Goal: Task Accomplishment & Management: Manage account settings

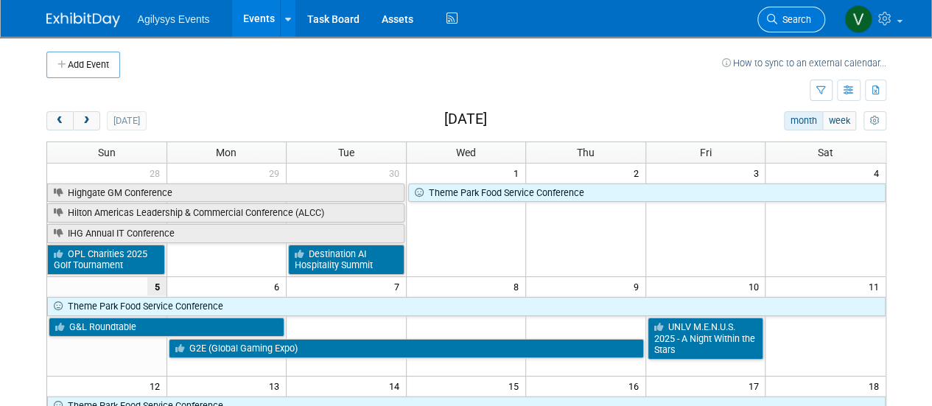
click at [775, 14] on icon at bounding box center [772, 19] width 10 height 10
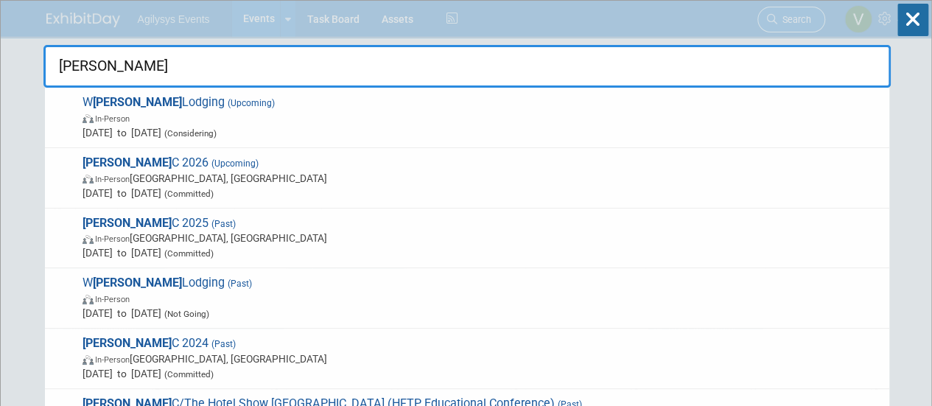
type input "hitec"
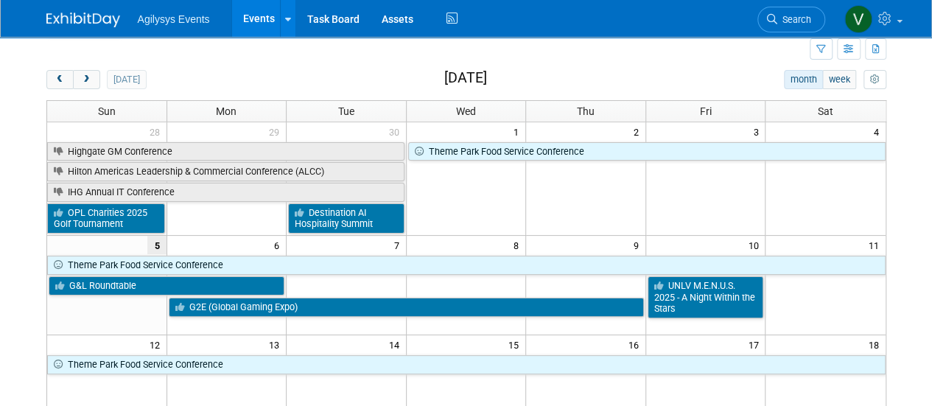
scroll to position [4, 0]
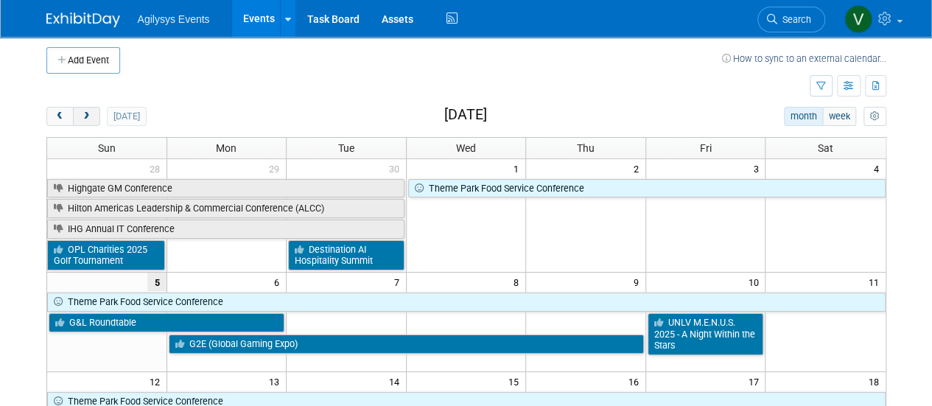
click at [87, 114] on span "next" at bounding box center [86, 117] width 11 height 10
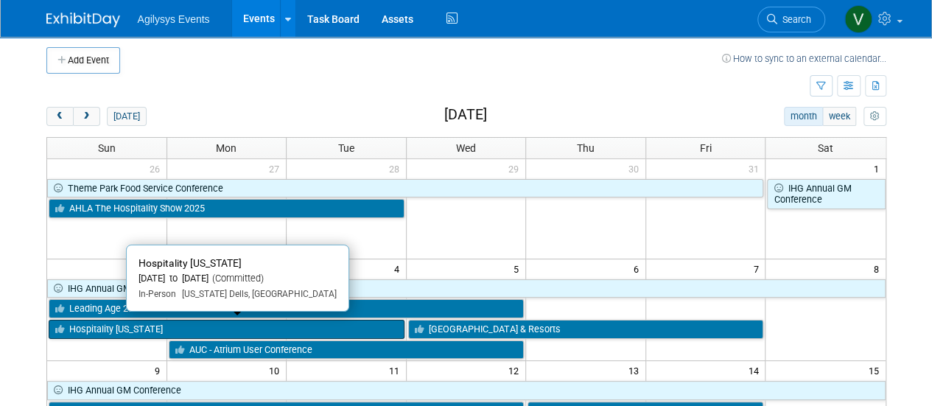
click at [280, 322] on link "Hospitality [US_STATE]" at bounding box center [227, 329] width 356 height 19
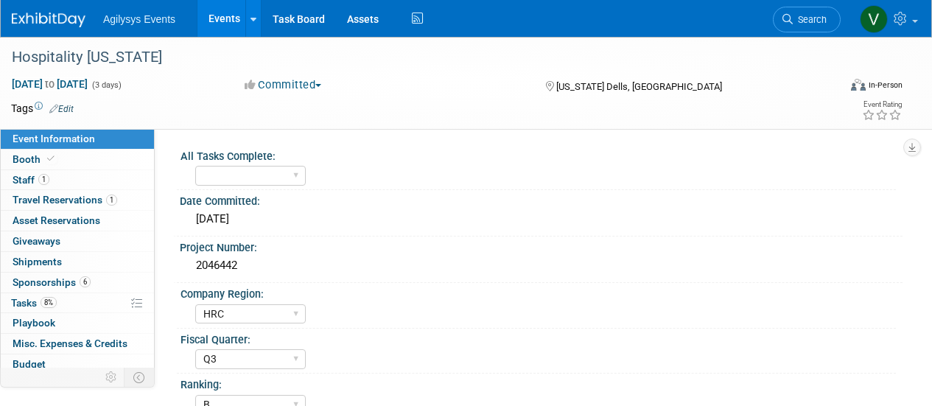
select select "HRC"
select select "Q3"
select select "B"
select select "Yes"
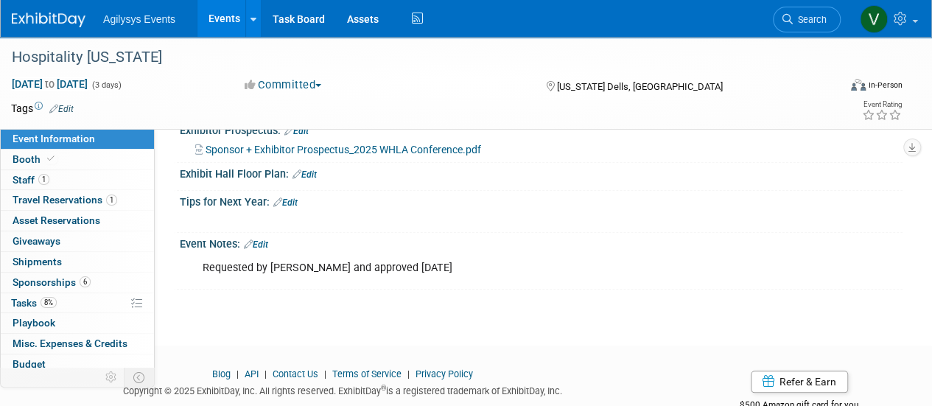
scroll to position [666, 0]
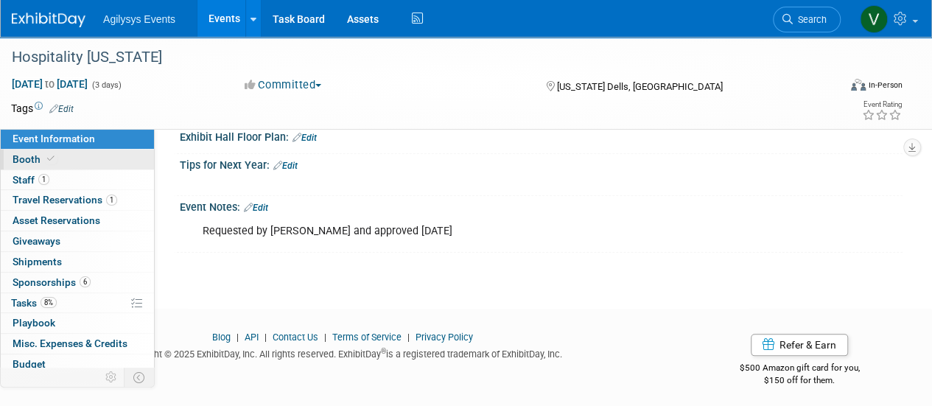
click at [53, 164] on span at bounding box center [50, 158] width 13 height 11
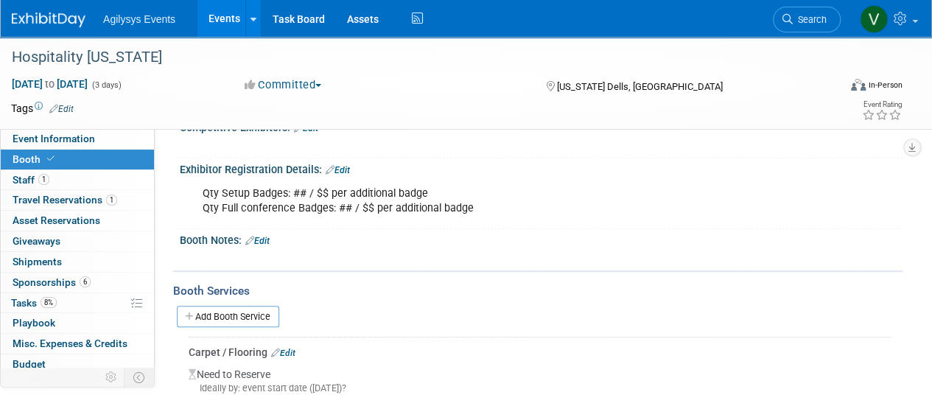
scroll to position [220, 0]
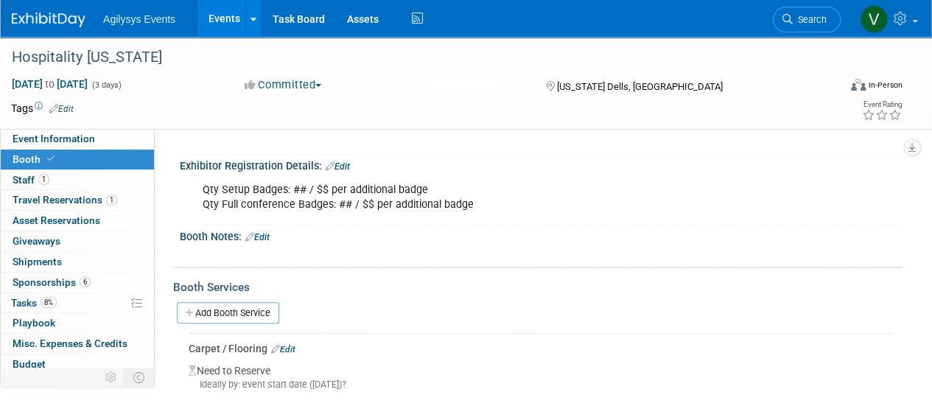
click at [347, 161] on link "Edit" at bounding box center [338, 166] width 24 height 10
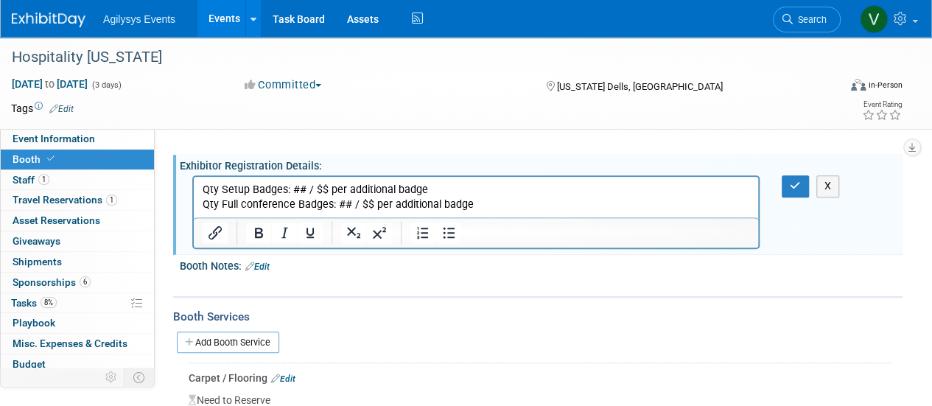
scroll to position [0, 0]
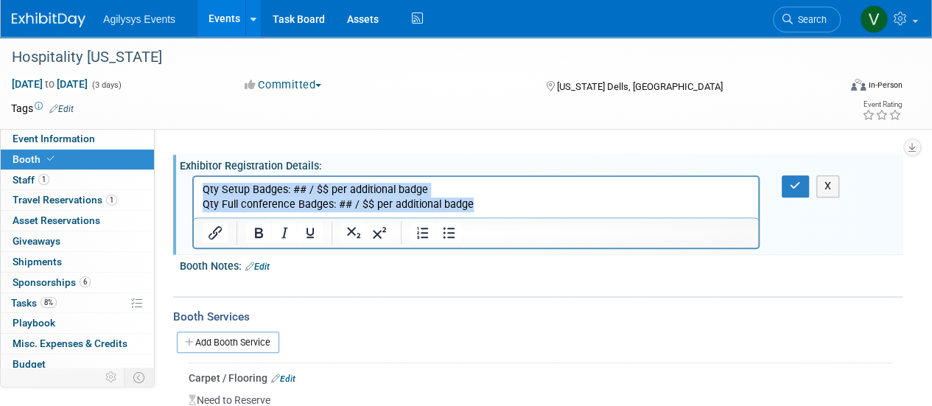
drag, startPoint x: 411, startPoint y: 198, endPoint x: 183, endPoint y: 183, distance: 228.9
click at [194, 183] on html "Qty Setup Badges: ## / $$ per additional badge Qty Full conference Badges: ## /…" at bounding box center [476, 194] width 564 height 35
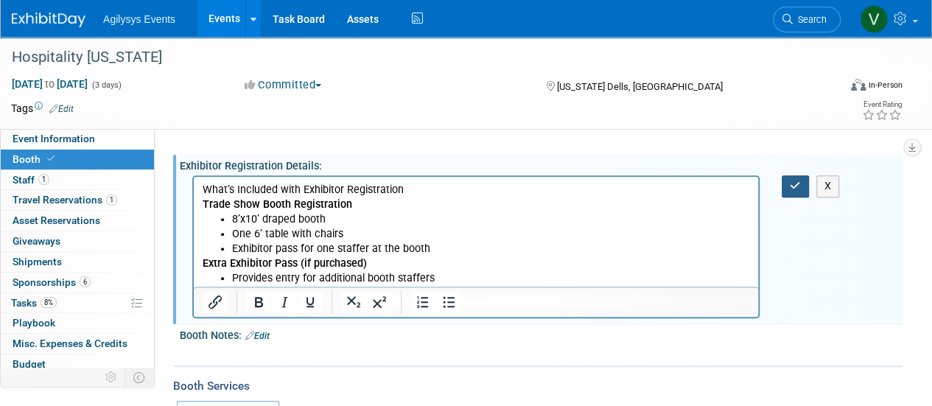
click at [797, 186] on icon "button" at bounding box center [795, 186] width 11 height 10
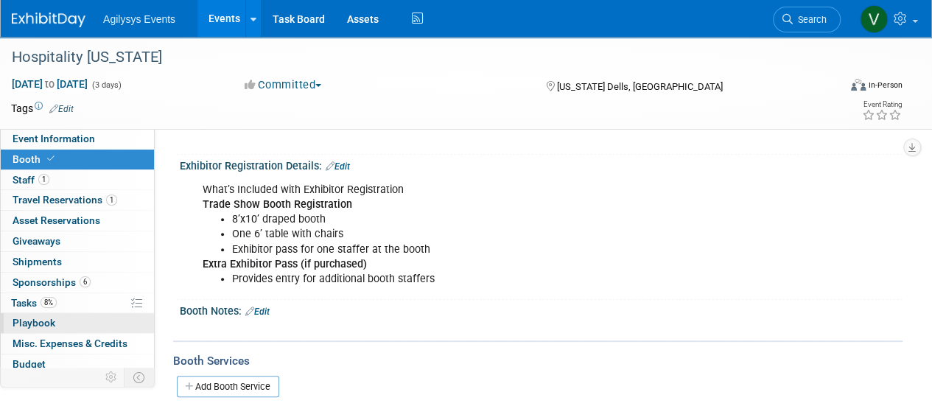
click at [65, 318] on link "0 Playbook 0" at bounding box center [77, 323] width 153 height 20
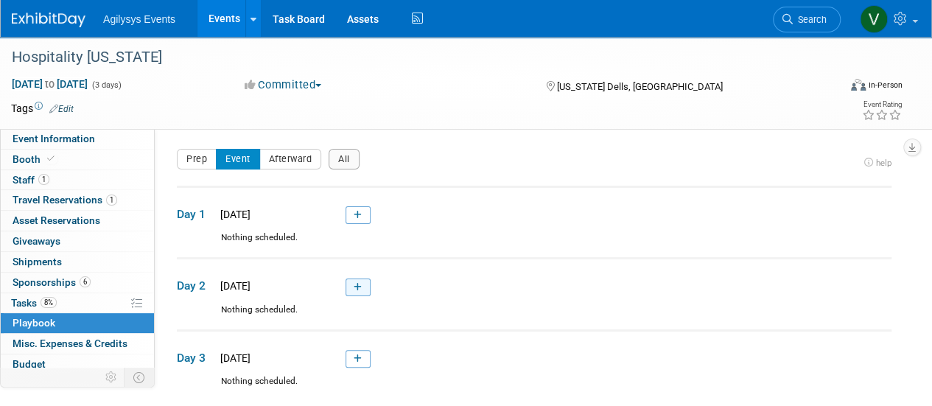
click at [357, 284] on icon at bounding box center [358, 287] width 8 height 9
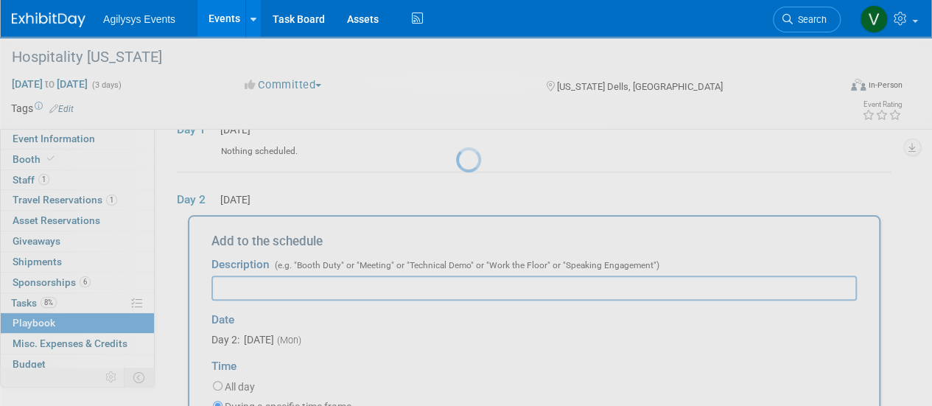
scroll to position [119, 0]
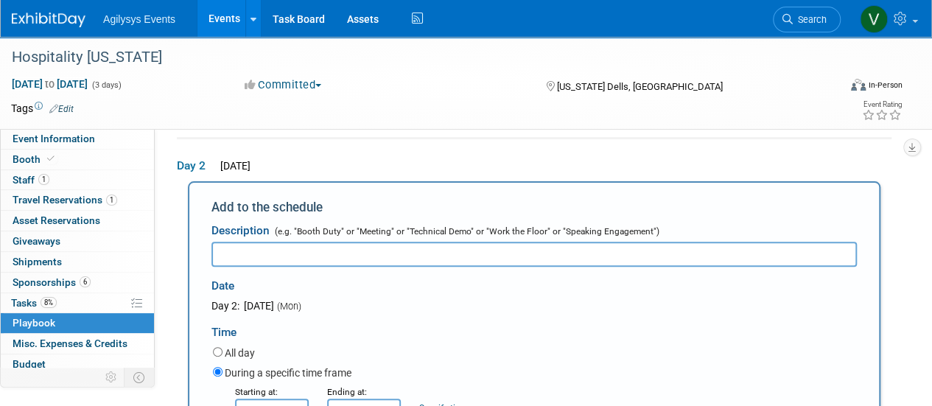
click at [301, 259] on input "text" at bounding box center [533, 254] width 645 height 25
paste input "Exhibitor Schedule Monday, November 3, 2025 7:30am - 3:00pm On-site registratio…"
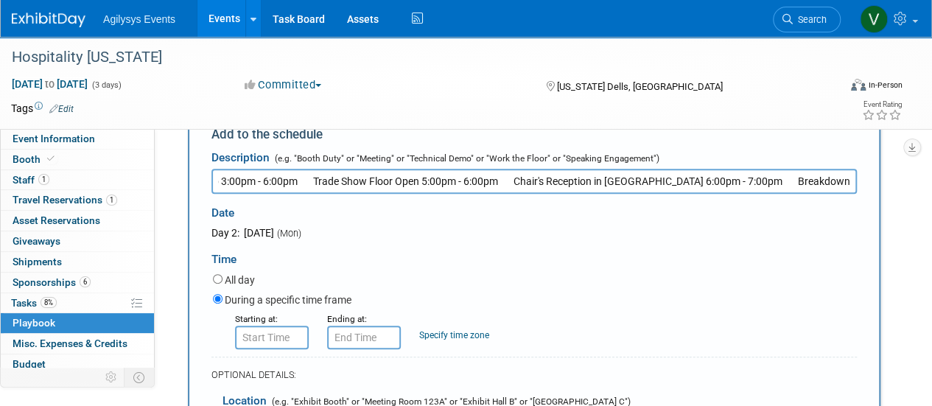
scroll to position [185, 0]
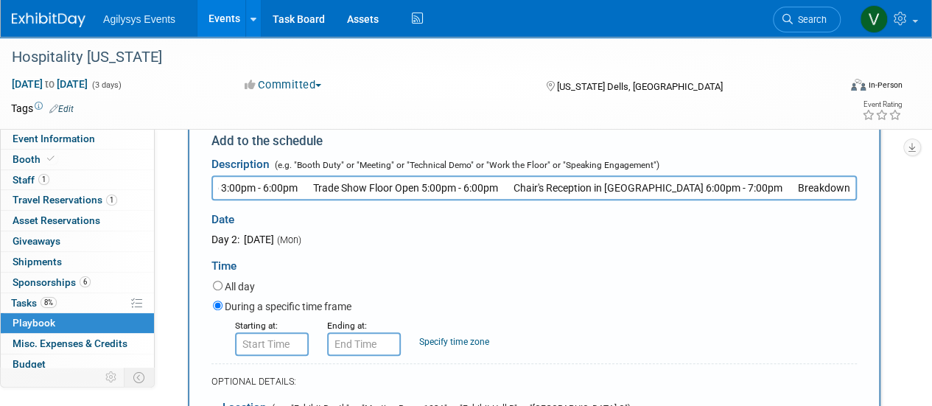
drag, startPoint x: 222, startPoint y: 189, endPoint x: 942, endPoint y: 221, distance: 721.3
click at [931, 221] on html "Agilysys Events Events Add Event Bulk Upload Events Shareable Event Boards Rece…" at bounding box center [466, 18] width 932 height 406
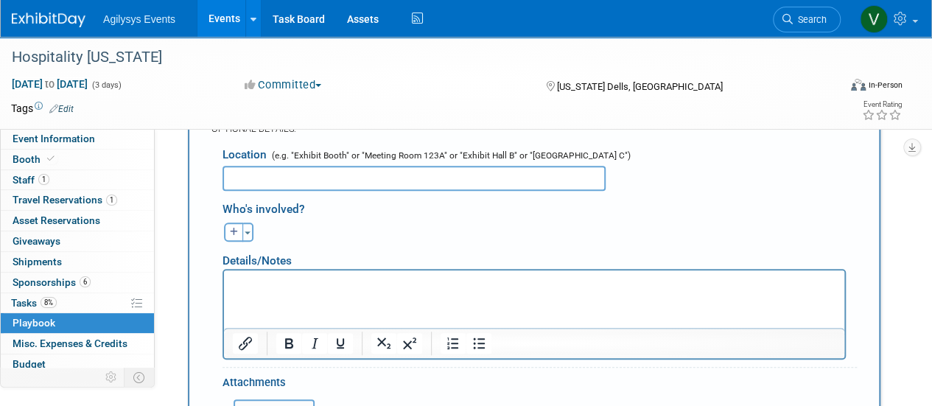
scroll to position [540, 0]
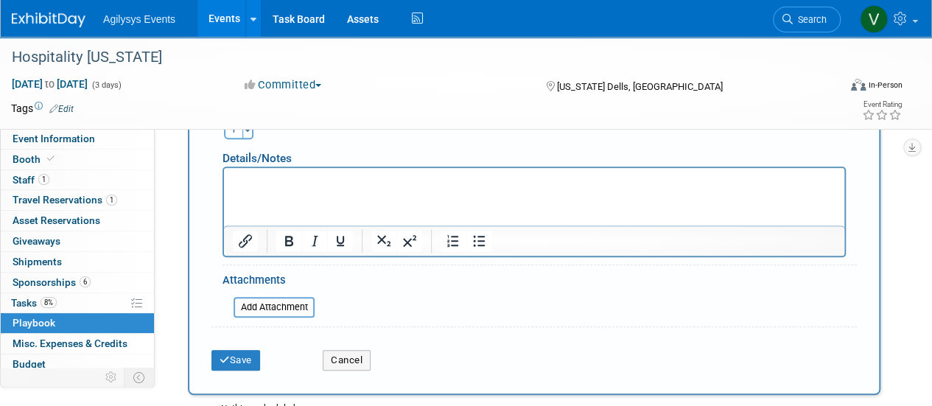
type input "Exhibitor Schedule"
click at [241, 183] on p "Rich Text Area. Press ALT-0 for help." at bounding box center [534, 181] width 603 height 15
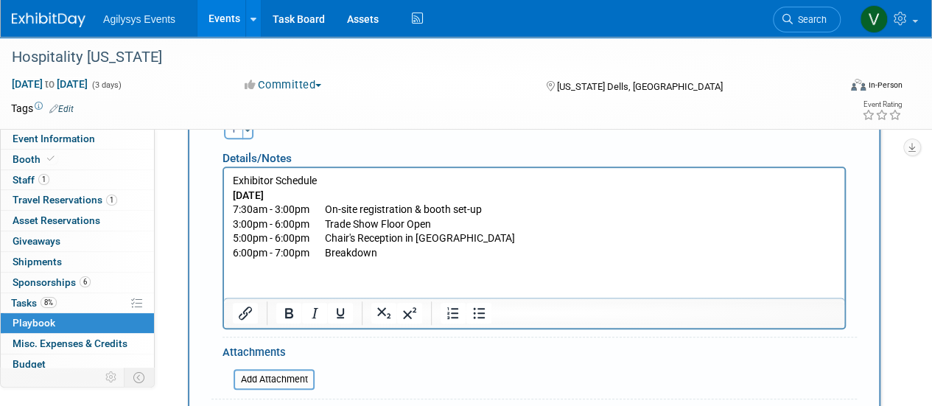
drag, startPoint x: 381, startPoint y: 196, endPoint x: 215, endPoint y: 176, distance: 167.0
click at [224, 176] on html "Exhibitor Schedule Monday, November 3, 2025 7:30am - 3:00pm On-site registratio…" at bounding box center [534, 214] width 620 height 93
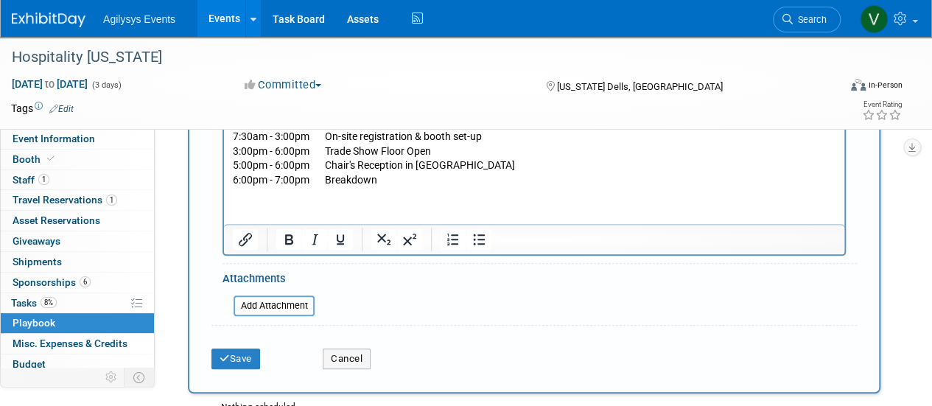
scroll to position [591, 0]
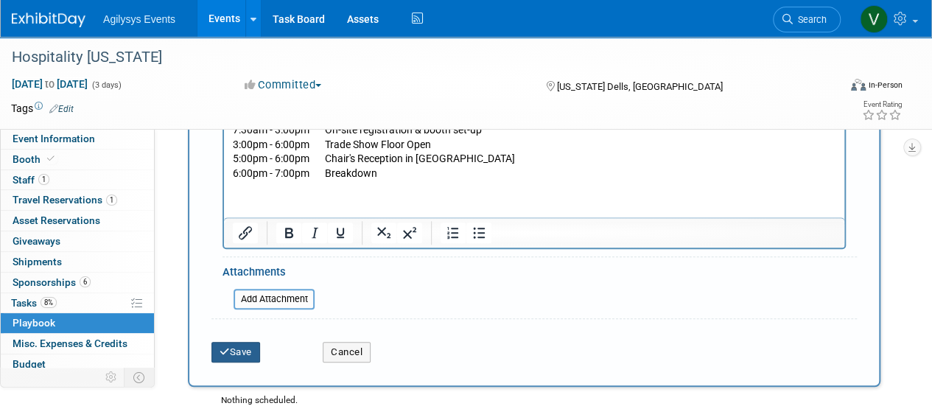
click at [227, 353] on icon "submit" at bounding box center [225, 352] width 10 height 10
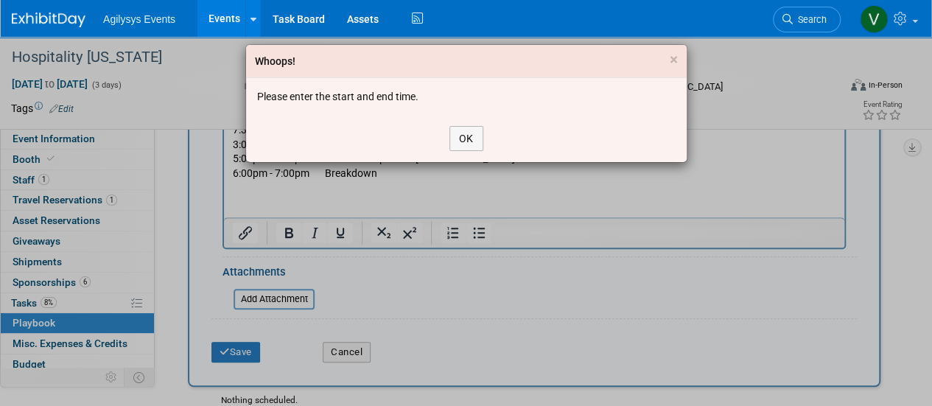
click at [461, 151] on div "OK" at bounding box center [466, 138] width 441 height 47
click at [459, 133] on button "OK" at bounding box center [466, 138] width 34 height 25
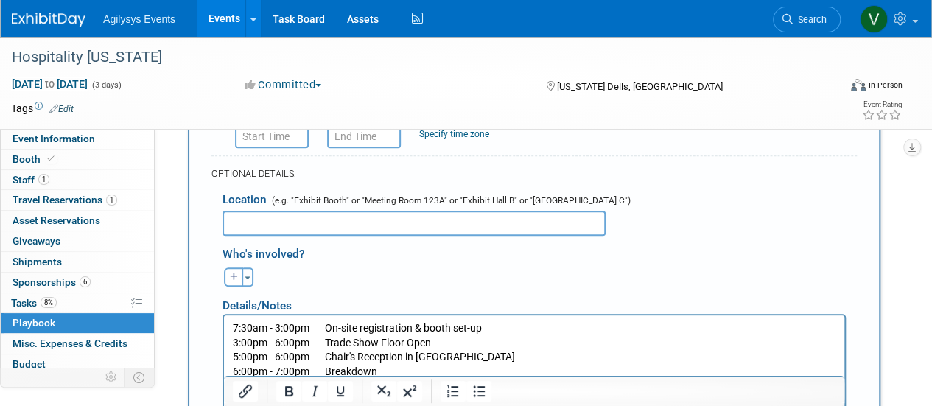
scroll to position [404, 0]
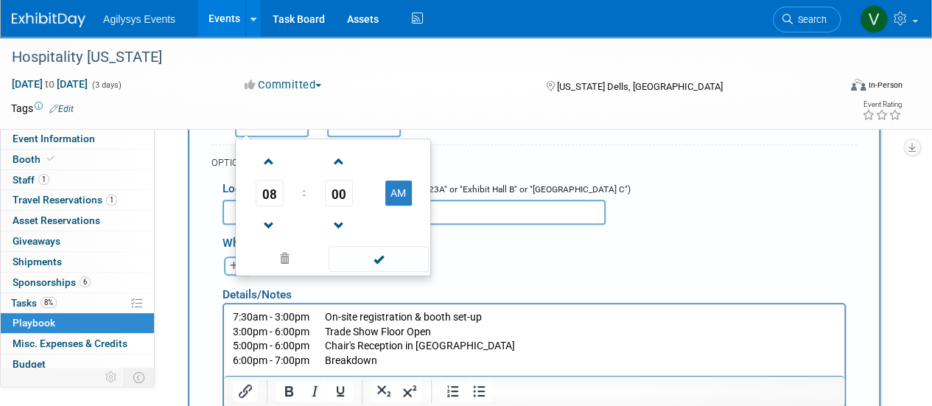
click at [271, 134] on input "8:00 AM" at bounding box center [272, 125] width 74 height 24
click at [274, 219] on span at bounding box center [269, 226] width 26 height 26
click at [342, 150] on span at bounding box center [339, 162] width 26 height 26
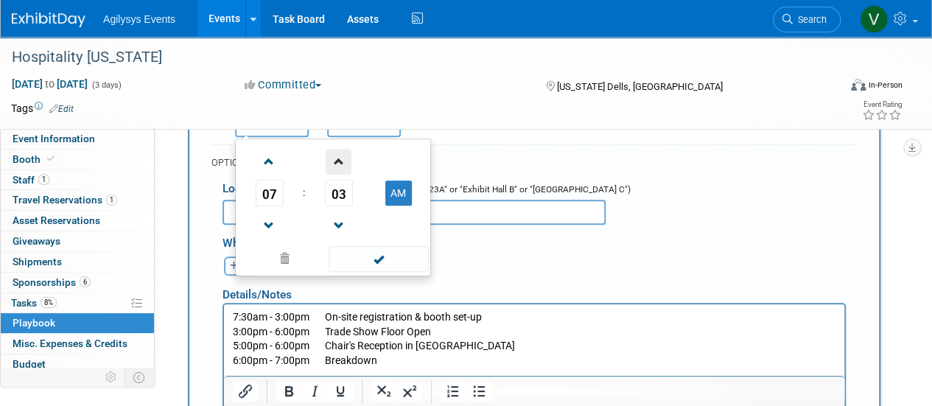
click at [342, 150] on span at bounding box center [339, 162] width 26 height 26
click at [333, 198] on span "04" at bounding box center [339, 193] width 28 height 27
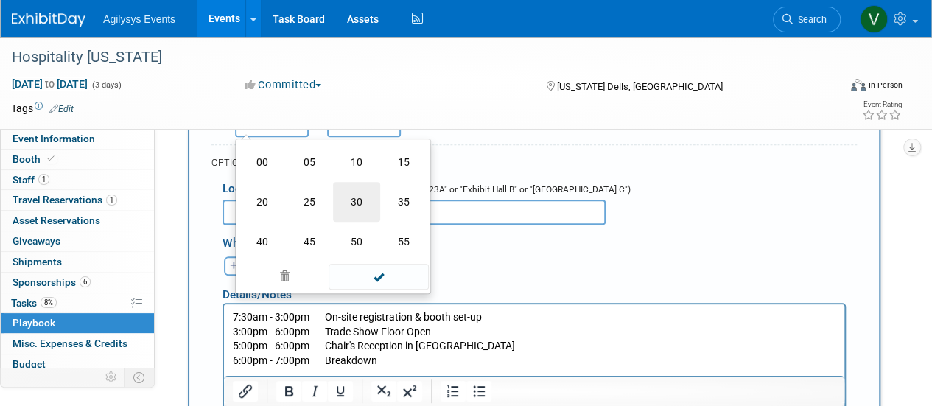
click at [360, 206] on td "30" at bounding box center [356, 202] width 47 height 40
type input "7:30 AM"
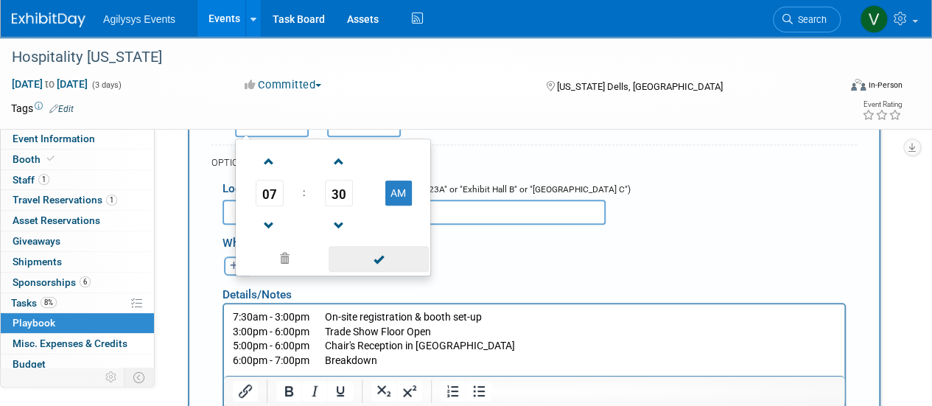
click at [373, 257] on span at bounding box center [378, 259] width 99 height 26
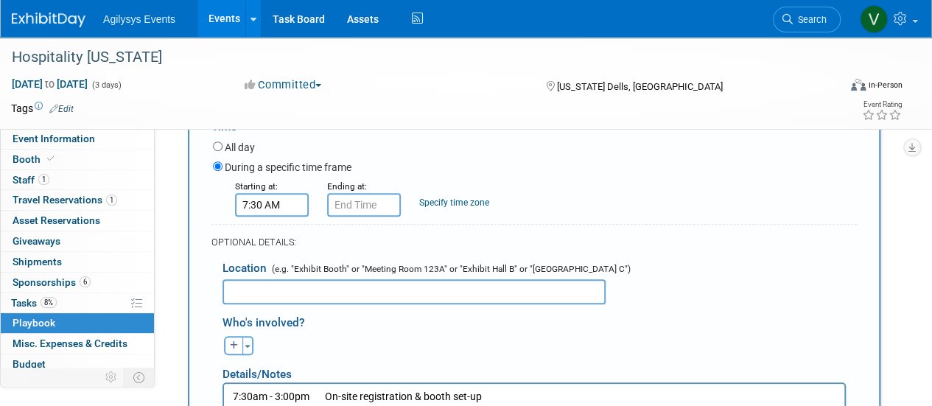
scroll to position [326, 0]
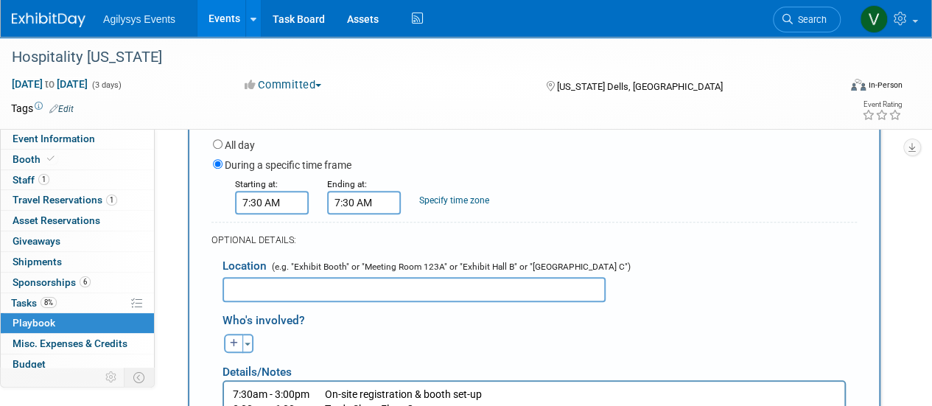
click at [350, 213] on input "7:30 AM" at bounding box center [364, 203] width 74 height 24
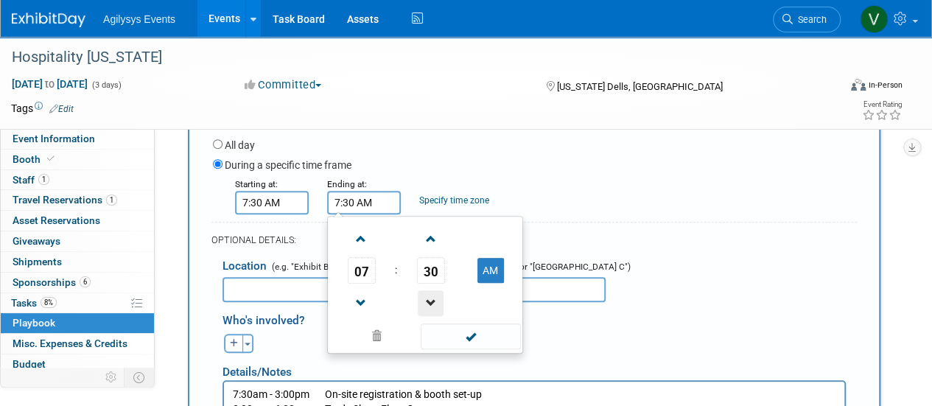
click at [438, 293] on span at bounding box center [431, 303] width 26 height 26
click at [430, 278] on span "29" at bounding box center [431, 270] width 28 height 27
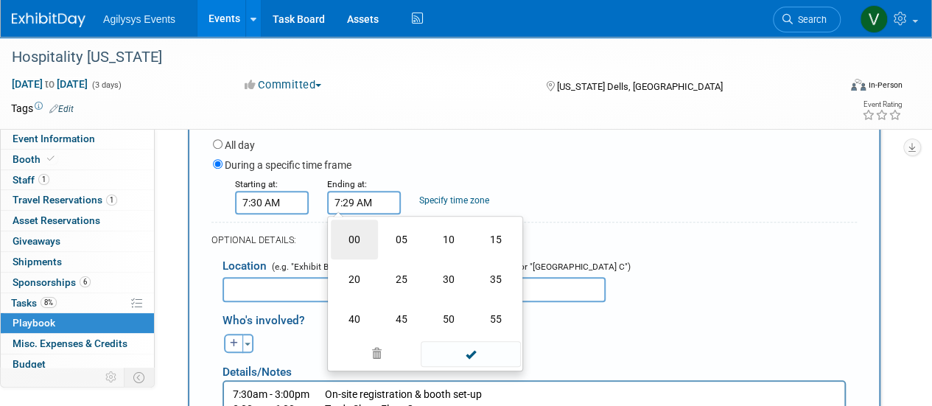
click at [337, 245] on td "00" at bounding box center [354, 240] width 47 height 40
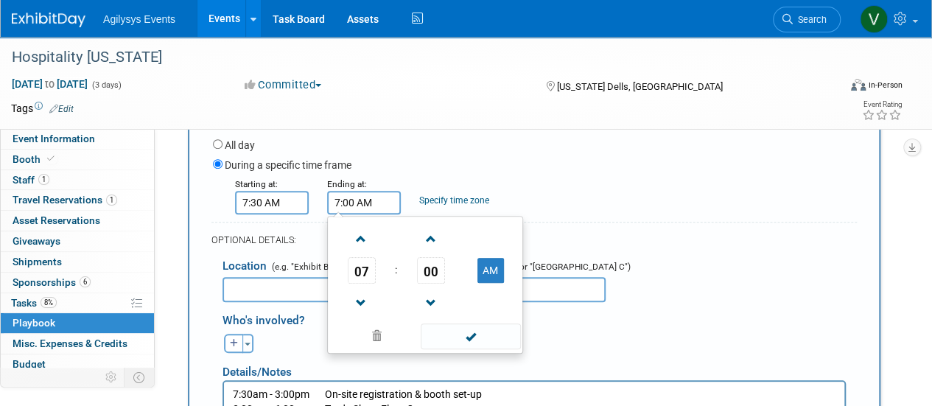
click at [482, 284] on td at bounding box center [490, 303] width 58 height 38
click at [483, 279] on button "AM" at bounding box center [490, 270] width 27 height 25
type input "7:00 PM"
click at [468, 346] on span at bounding box center [470, 336] width 99 height 26
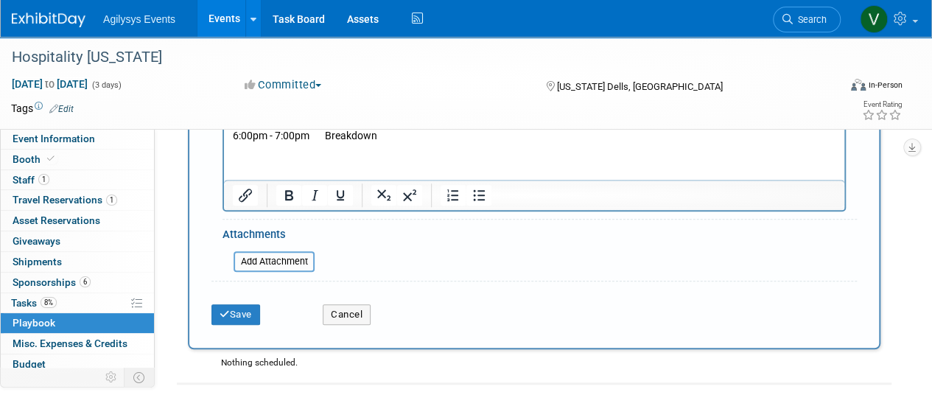
scroll to position [671, 0]
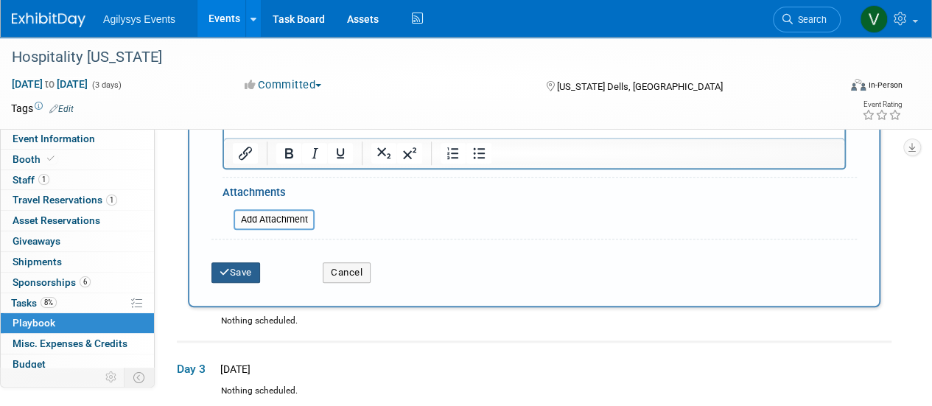
click at [233, 269] on button "Save" at bounding box center [235, 272] width 49 height 21
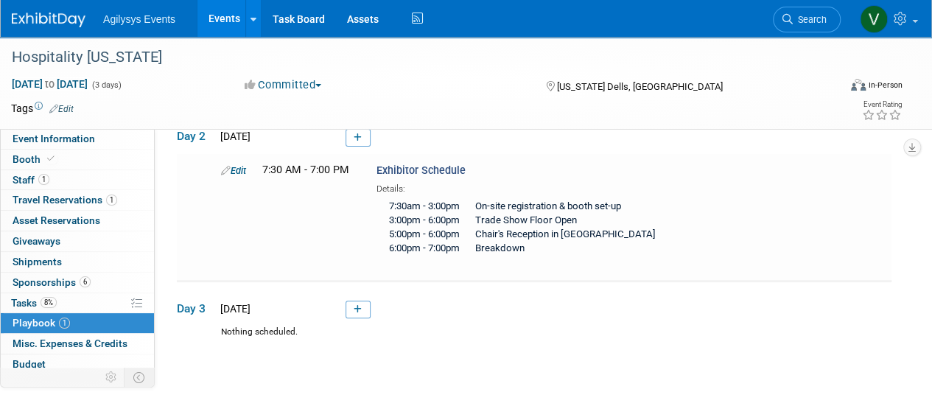
scroll to position [149, 0]
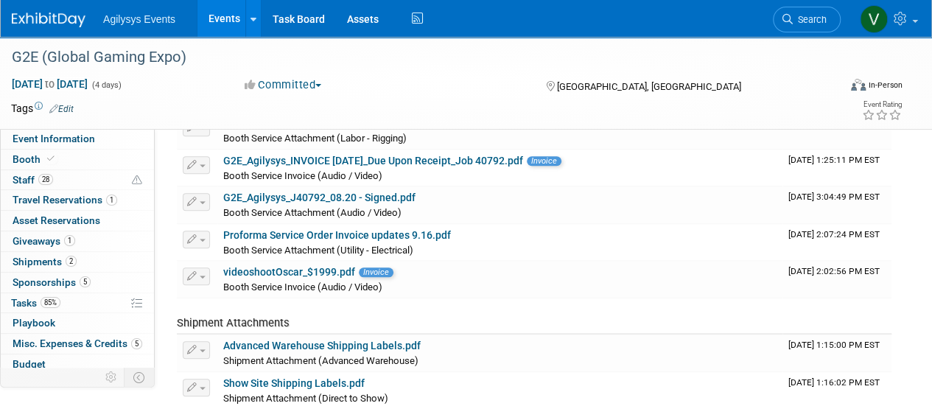
scroll to position [65, 0]
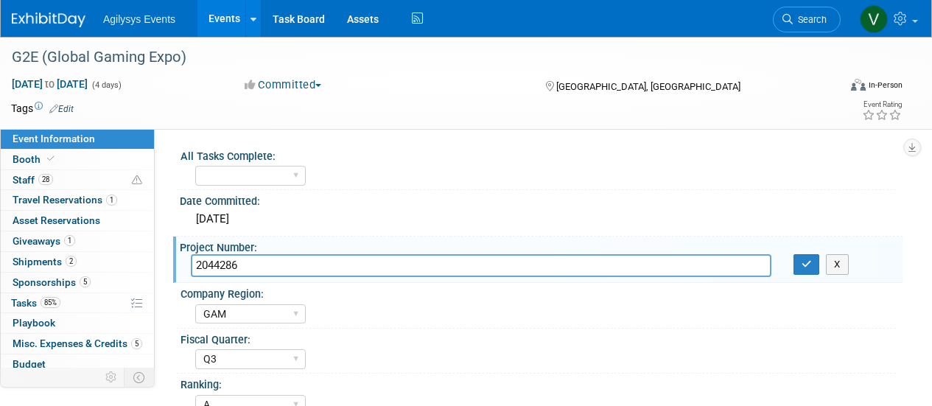
select select "GAM"
select select "Q3"
select select "A"
select select "Yes"
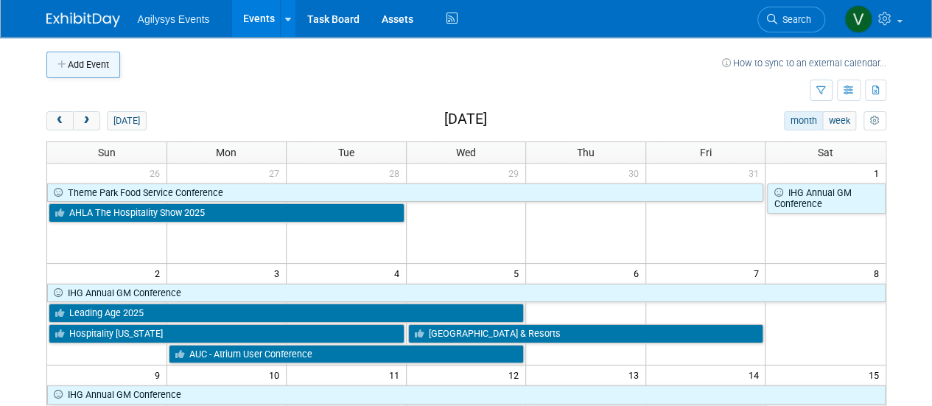
click at [106, 65] on button "Add Event" at bounding box center [83, 65] width 74 height 27
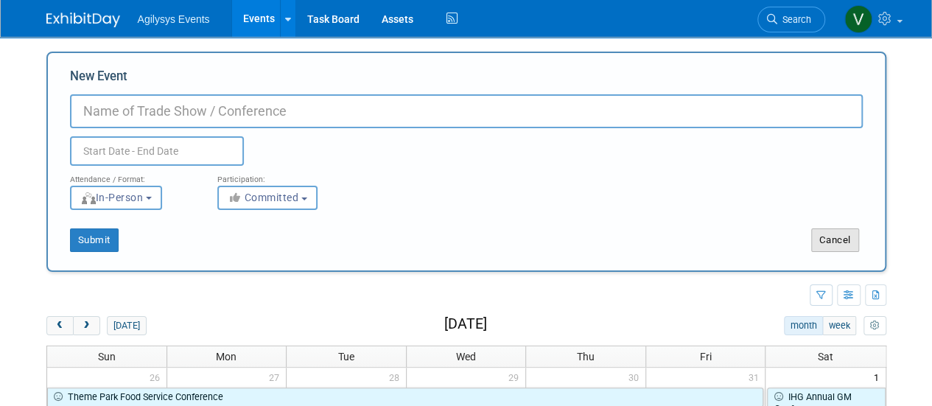
click at [855, 237] on button "Cancel" at bounding box center [835, 240] width 48 height 24
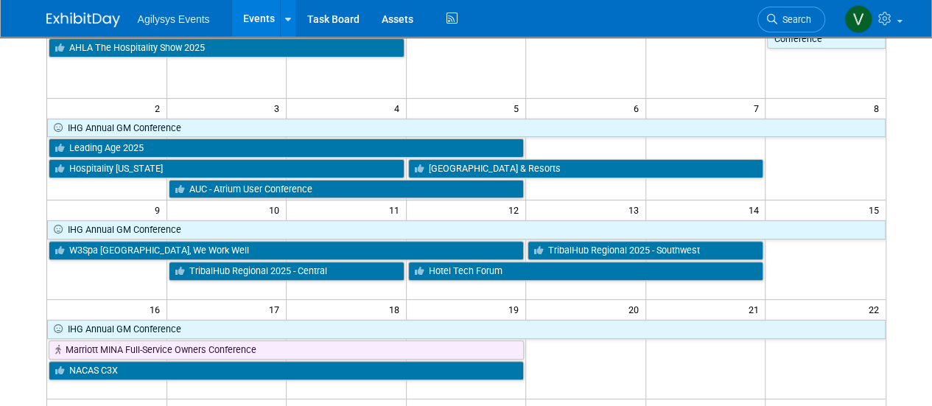
scroll to position [159, 0]
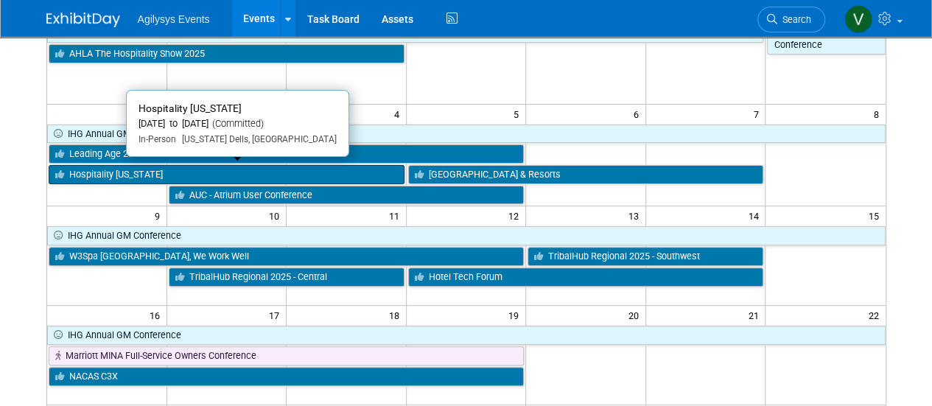
click at [199, 173] on link "Hospitality [US_STATE]" at bounding box center [227, 174] width 356 height 19
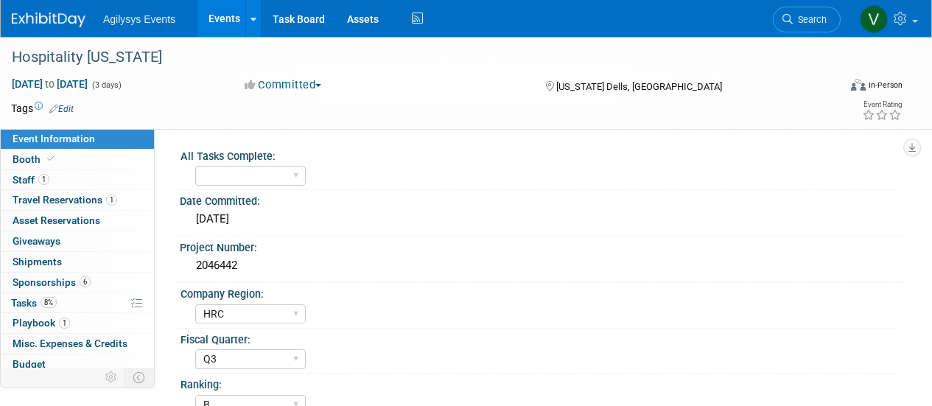
select select "HRC"
select select "Q3"
select select "B"
select select "Yes"
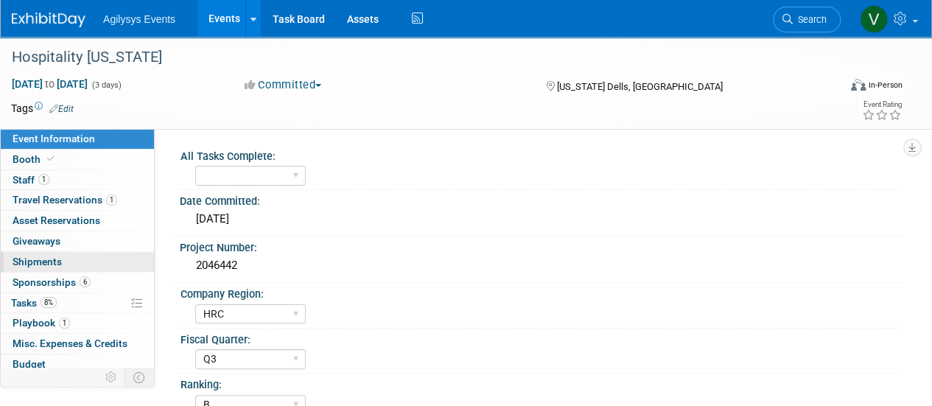
click at [49, 256] on span "Shipments 0" at bounding box center [37, 262] width 49 height 12
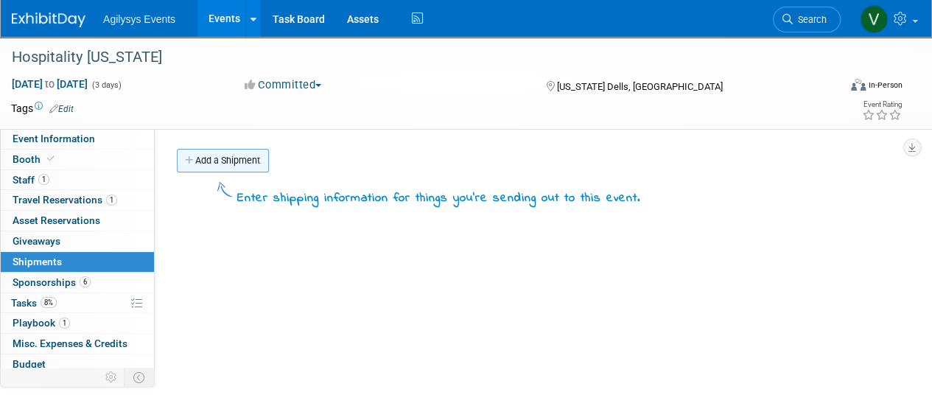
click at [200, 164] on link "Add a Shipment" at bounding box center [223, 161] width 92 height 24
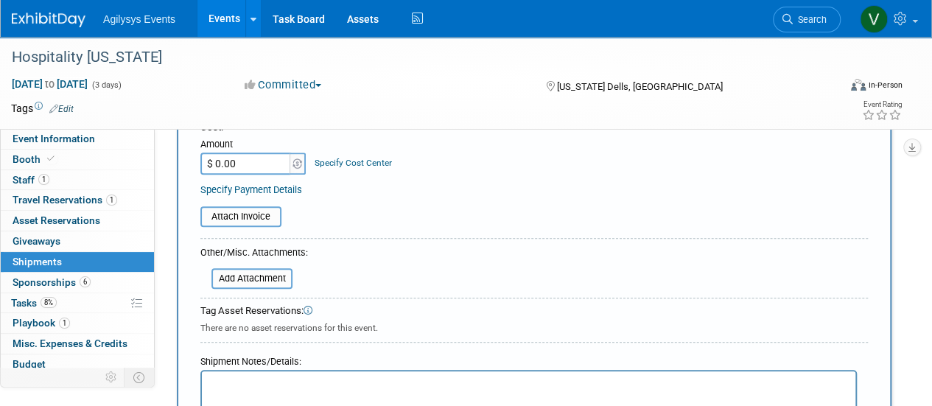
scroll to position [580, 0]
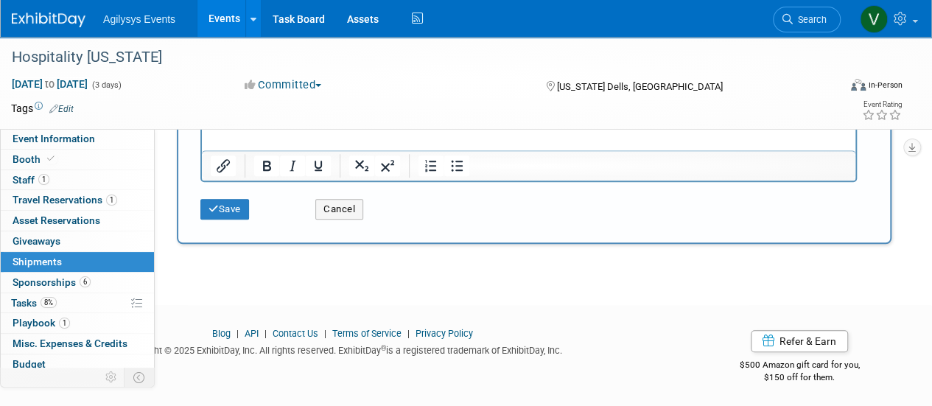
click at [231, 113] on html at bounding box center [529, 103] width 654 height 21
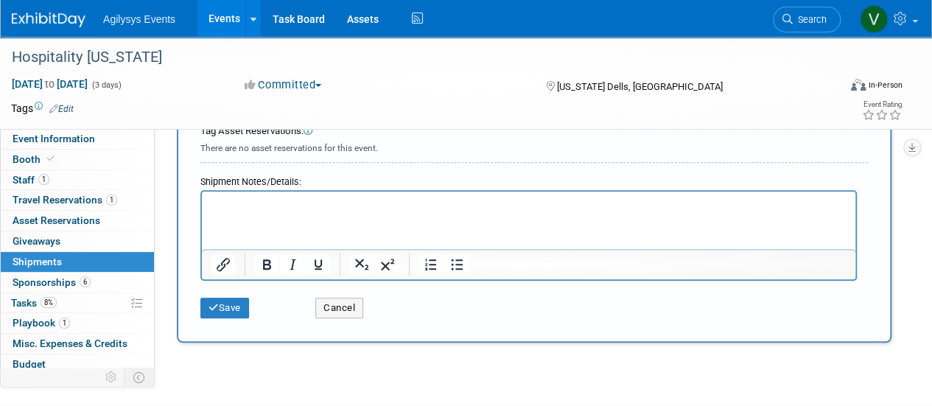
scroll to position [420, 0]
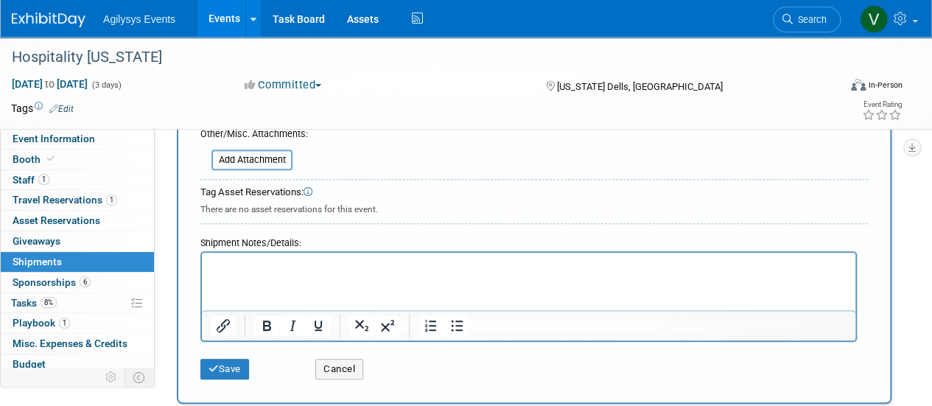
paste body "Rich Text Area. Press ALT-0 for help."
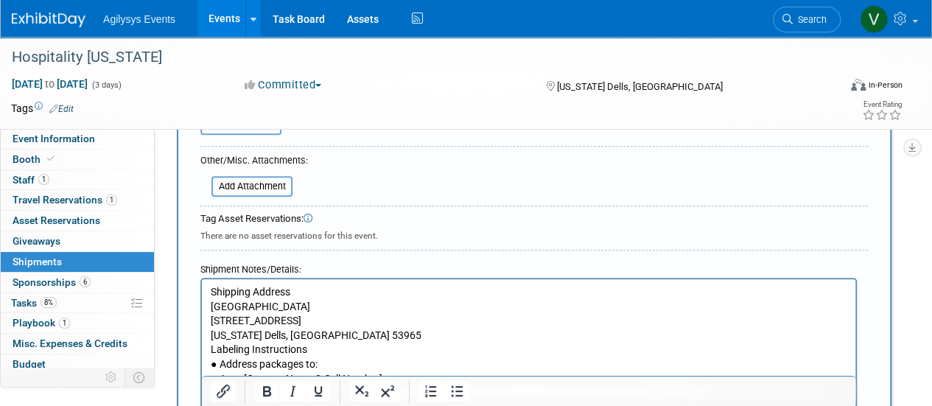
scroll to position [407, 0]
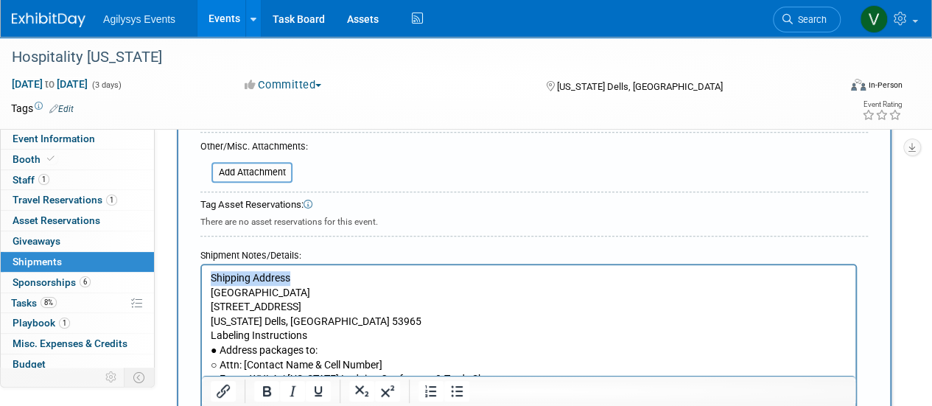
drag, startPoint x: 307, startPoint y: 271, endPoint x: 177, endPoint y: 273, distance: 129.7
click at [202, 273] on html "Shipping Address [GEOGRAPHIC_DATA] [STREET_ADDRESS][US_STATE] Labeling Instruct…" at bounding box center [529, 390] width 654 height 251
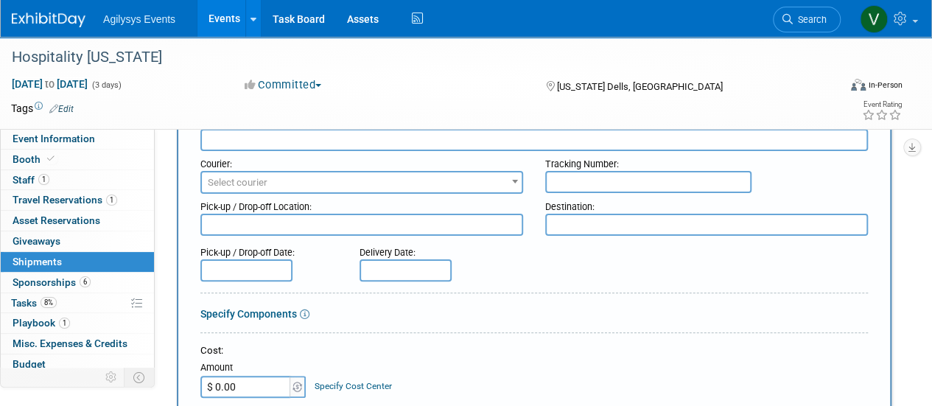
scroll to position [0, 0]
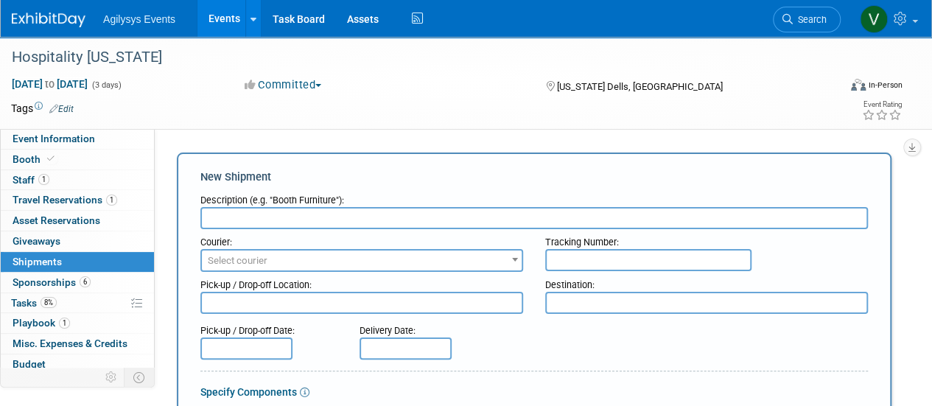
click at [323, 211] on input "text" at bounding box center [534, 218] width 668 height 22
paste input "Shipping Address"
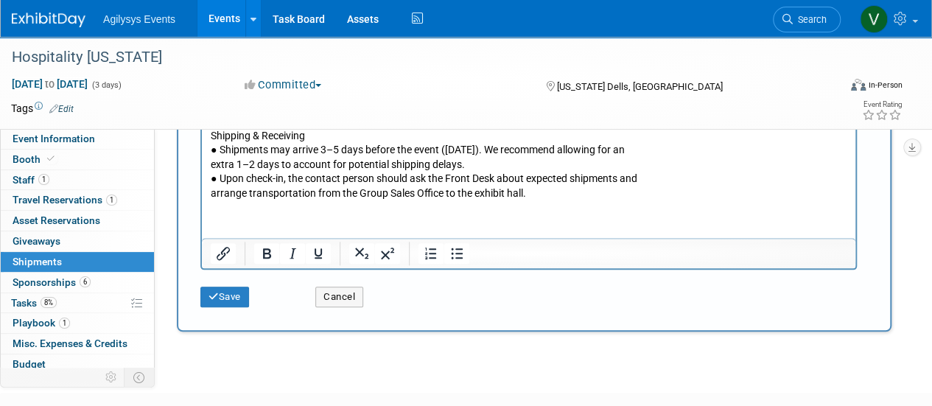
scroll to position [758, 0]
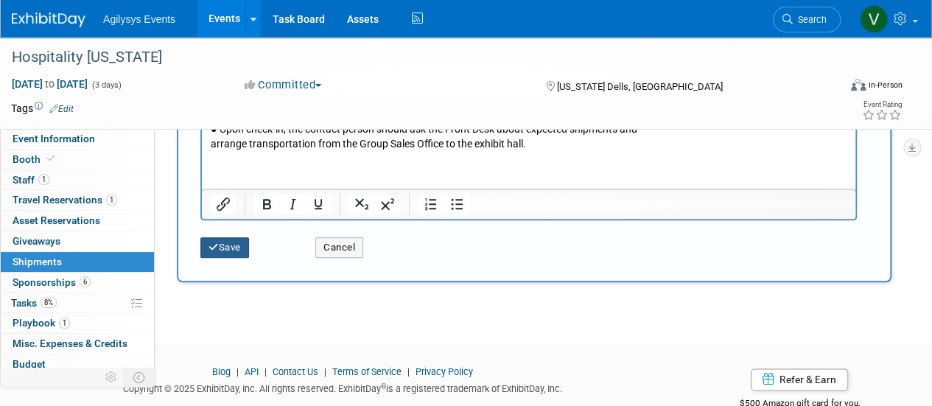
type input "Shipping Address"
click at [209, 239] on button "Save" at bounding box center [224, 247] width 49 height 21
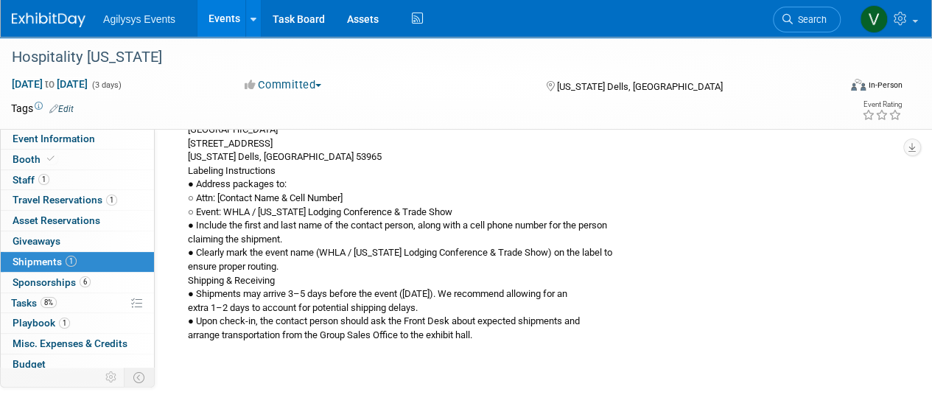
scroll to position [178, 0]
